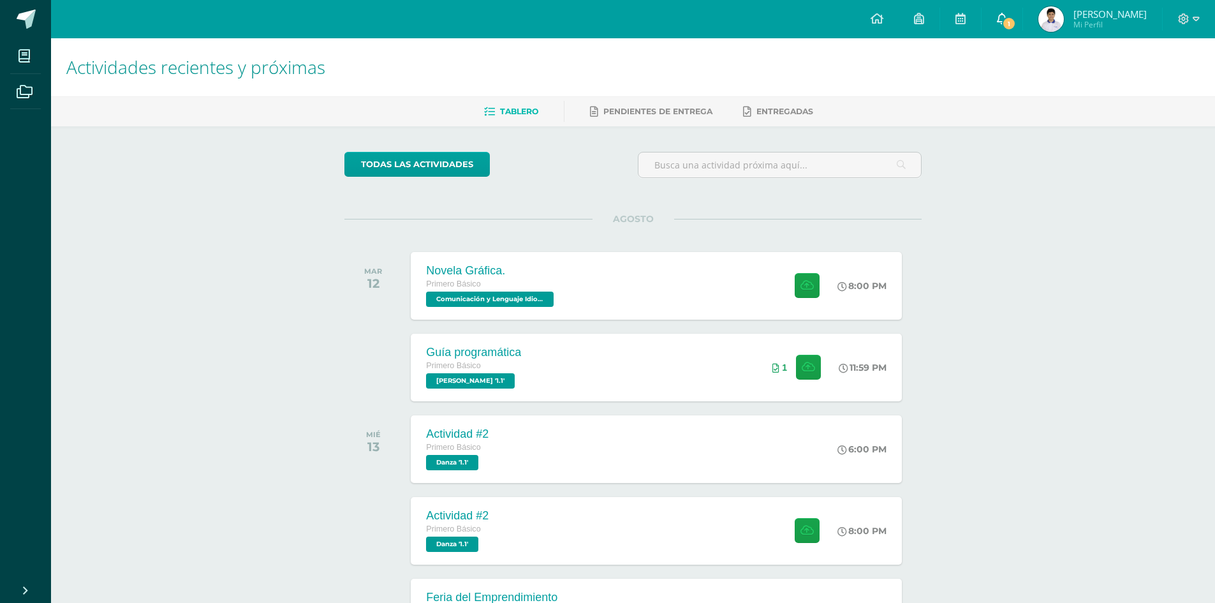
click at [1015, 24] on link "1" at bounding box center [1002, 19] width 41 height 38
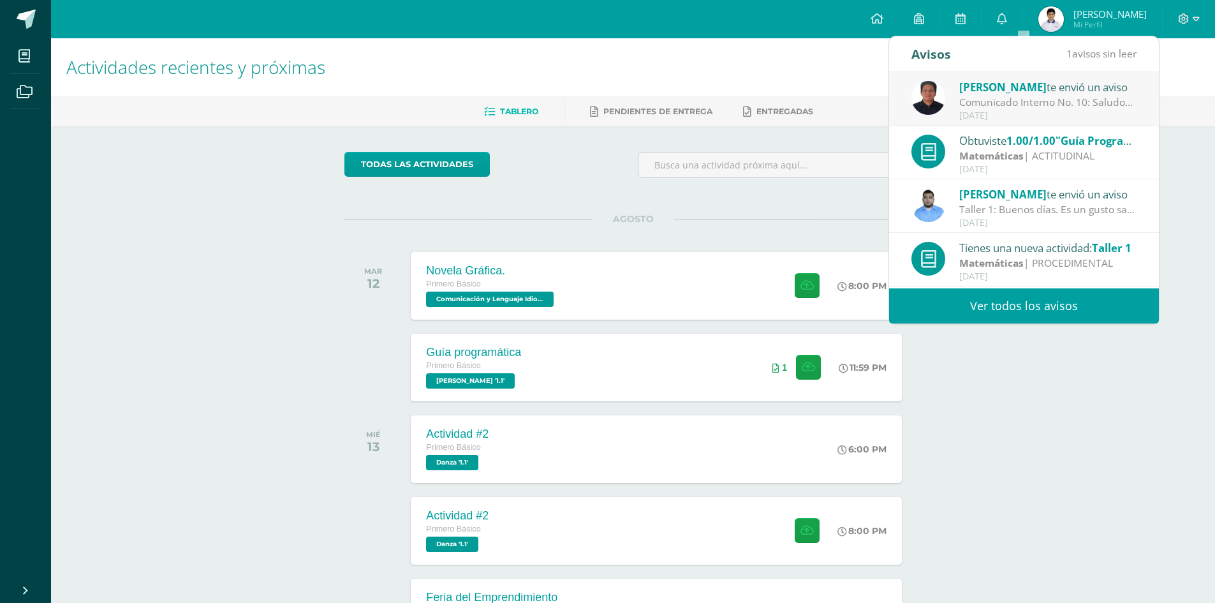
click at [1063, 302] on link "Ver todos los avisos" at bounding box center [1024, 305] width 270 height 35
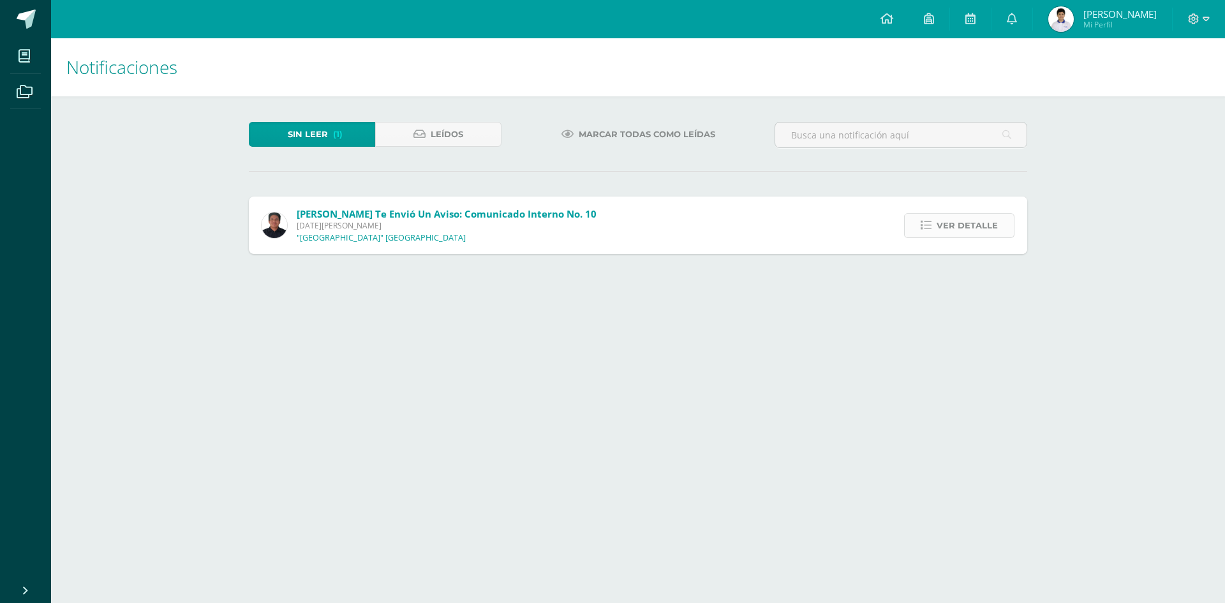
click at [948, 226] on span "Ver detalle" at bounding box center [966, 226] width 61 height 24
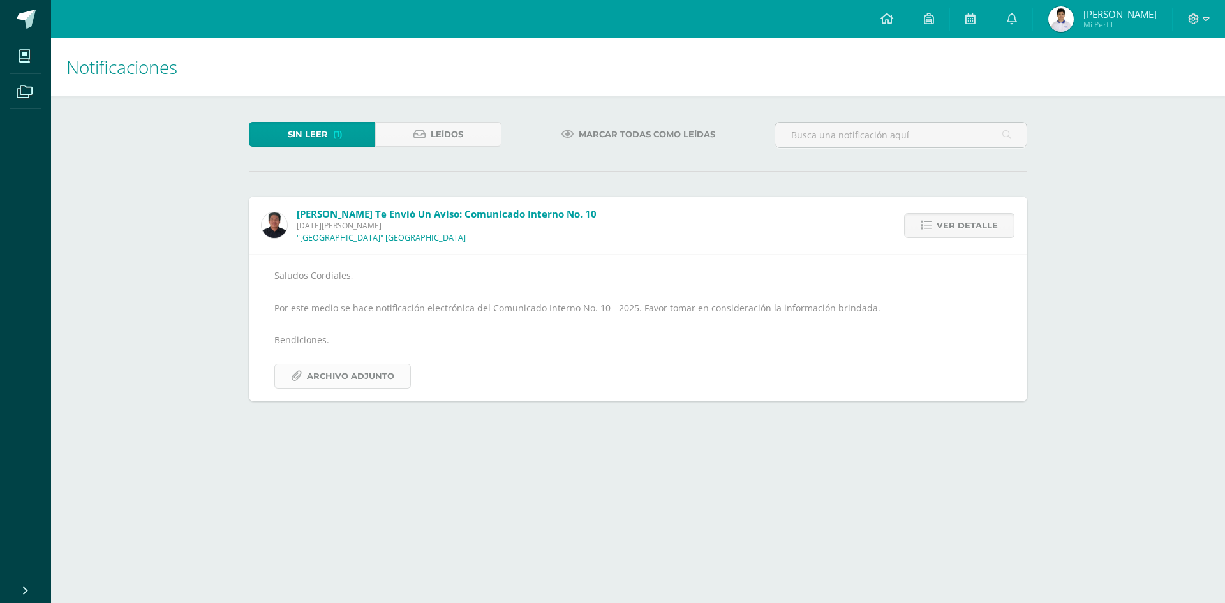
click at [365, 376] on span "Archivo Adjunto" at bounding box center [350, 376] width 87 height 24
click at [893, 20] on icon at bounding box center [886, 18] width 13 height 11
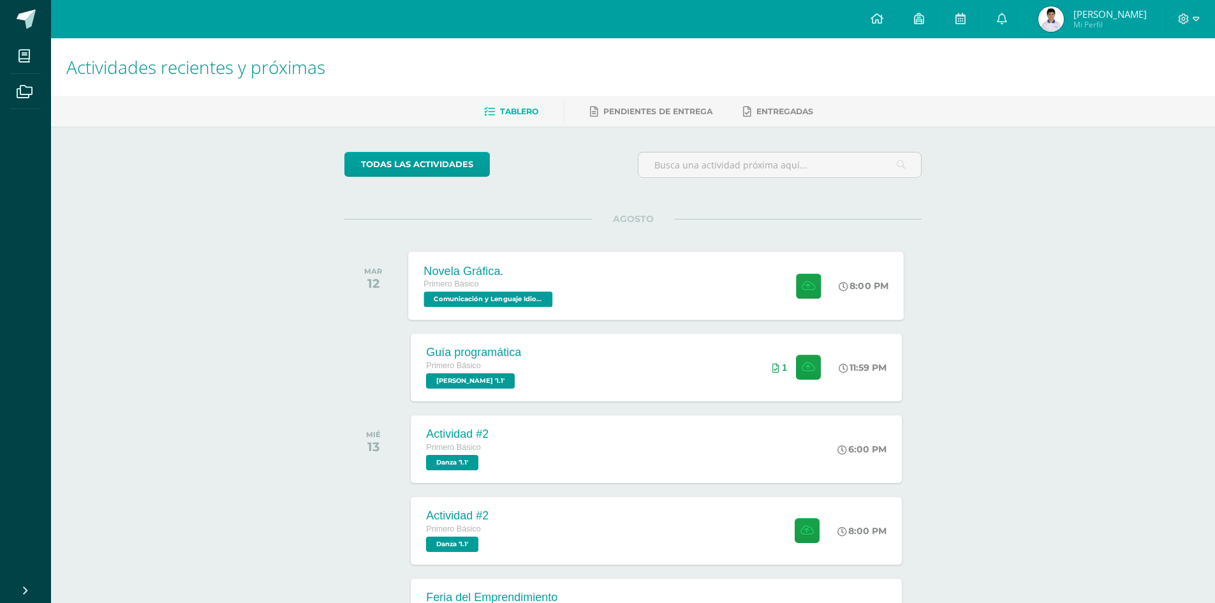
click at [543, 303] on span "Comunicación y Lenguaje Idioma Español '1.1'" at bounding box center [488, 299] width 129 height 15
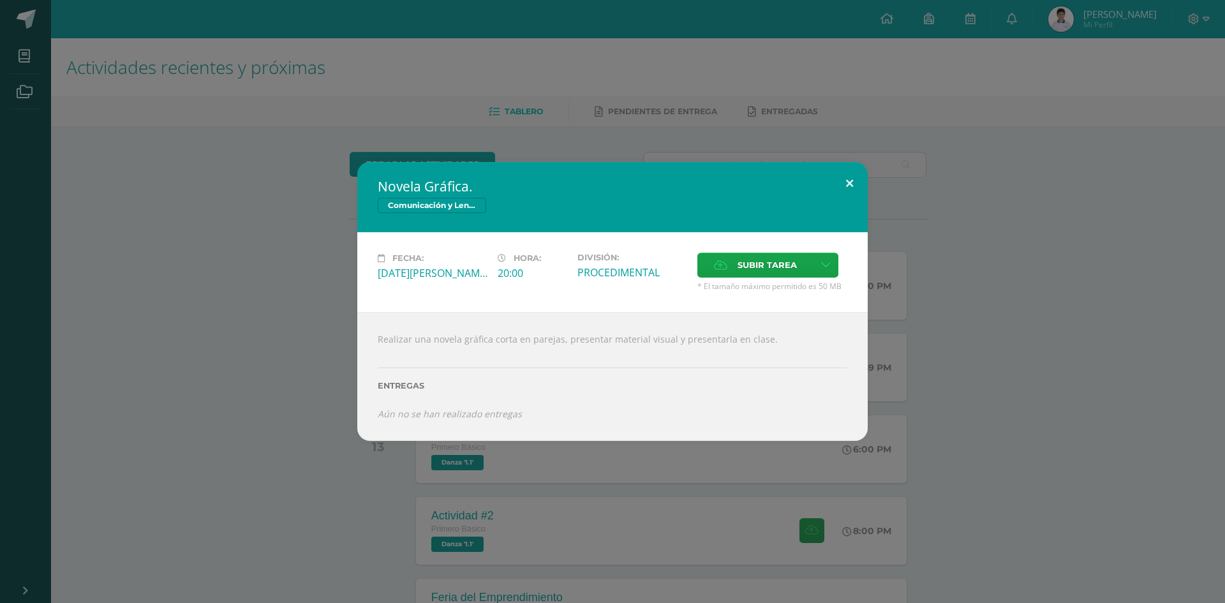
click at [852, 183] on button at bounding box center [849, 183] width 36 height 43
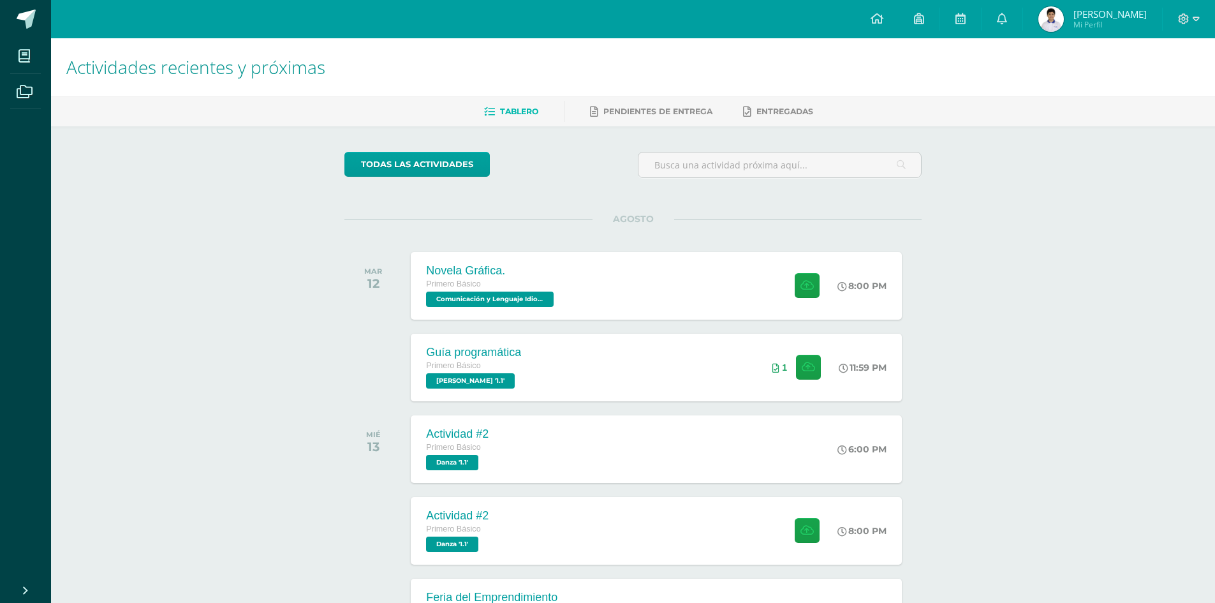
click at [249, 357] on div "Actividades recientes y próximas Tablero Pendientes de entrega Entregadas todas…" at bounding box center [633, 423] width 1164 height 770
